Goal: Transaction & Acquisition: Subscribe to service/newsletter

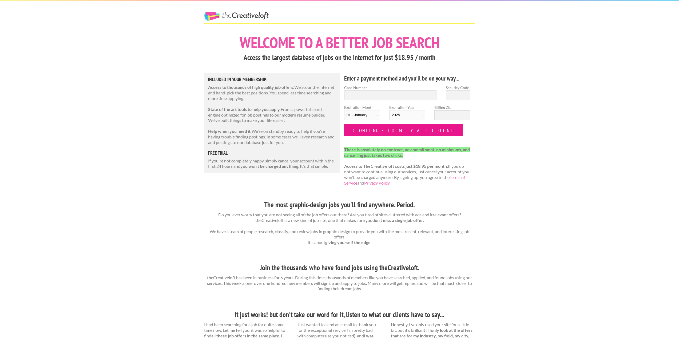
click at [356, 134] on input "Continue to my account" at bounding box center [403, 130] width 118 height 12
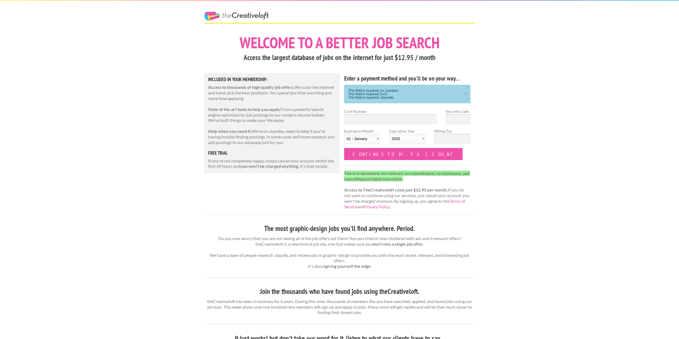
click at [219, 153] on h5 "free trial" at bounding box center [272, 153] width 128 height 5
click at [261, 187] on div "Welcome to a better job search Access the largest database of jobs on the inter…" at bounding box center [340, 307] width 280 height 546
